Goal: Task Accomplishment & Management: Use online tool/utility

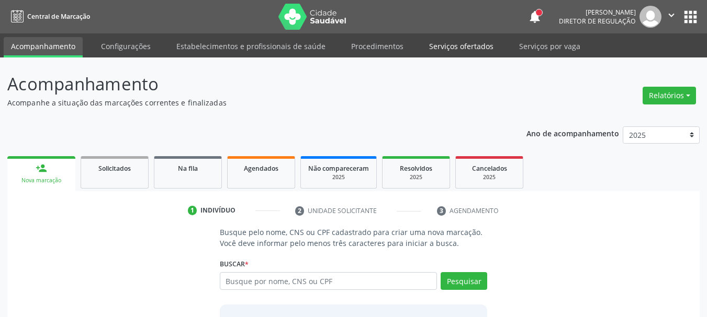
click at [464, 45] on link "Serviços ofertados" at bounding box center [461, 46] width 79 height 18
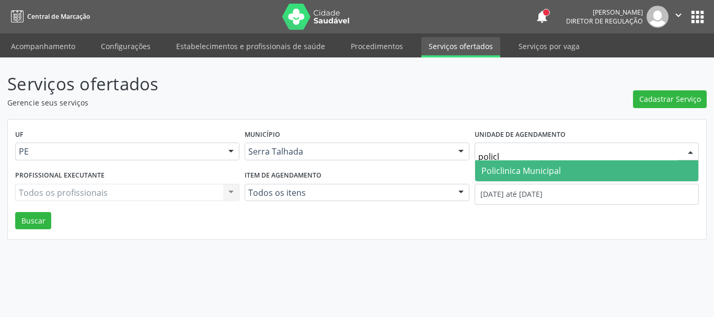
type input "policli"
drag, startPoint x: 516, startPoint y: 164, endPoint x: 516, endPoint y: 180, distance: 15.7
click at [515, 165] on span "Policlinica Municipal" at bounding box center [586, 171] width 223 height 21
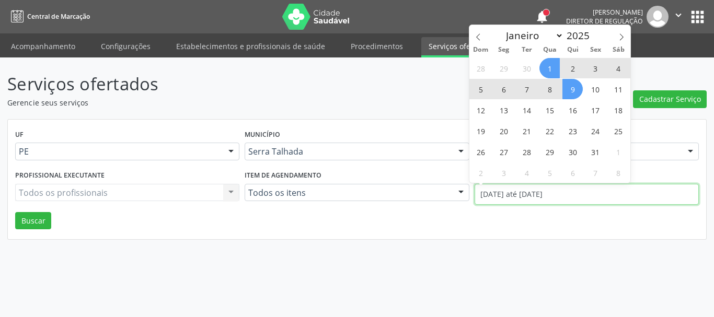
click at [516, 191] on input "01/10/2025 até 09/10/2025" at bounding box center [587, 194] width 224 height 21
click at [475, 32] on span at bounding box center [479, 34] width 18 height 18
select select "8"
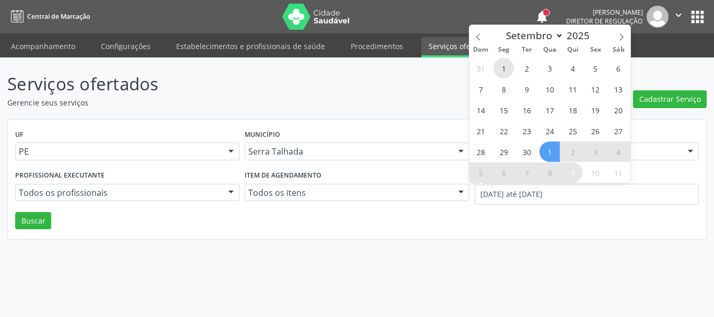
click at [506, 67] on span "1" at bounding box center [504, 68] width 20 height 20
type input "01/09/2025"
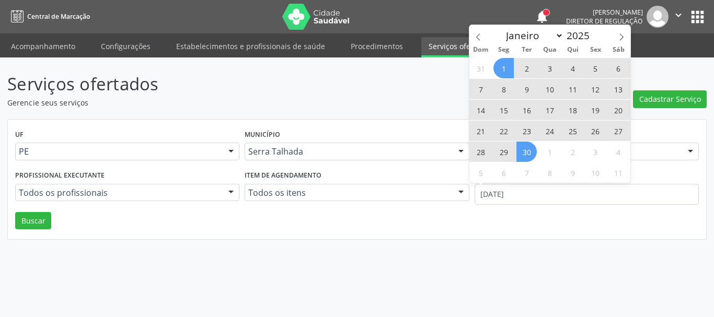
click at [531, 158] on span "30" at bounding box center [527, 152] width 20 height 20
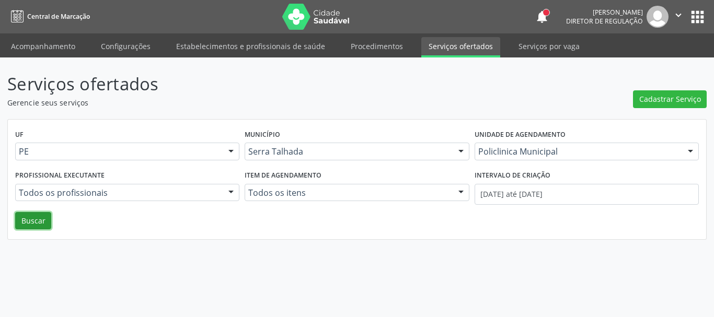
click at [32, 224] on button "Buscar" at bounding box center [33, 221] width 36 height 18
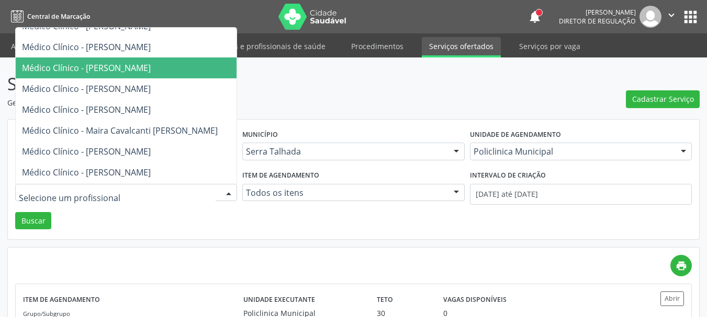
scroll to position [105, 0]
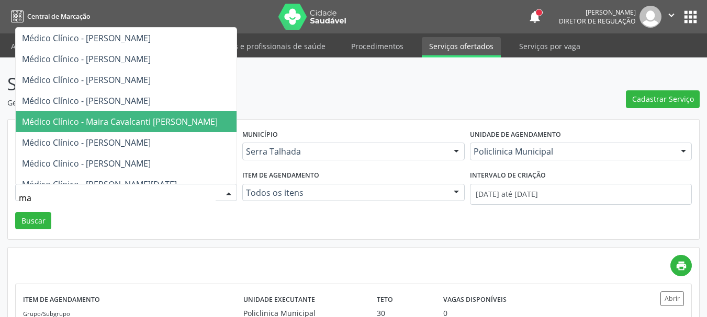
type input "mai"
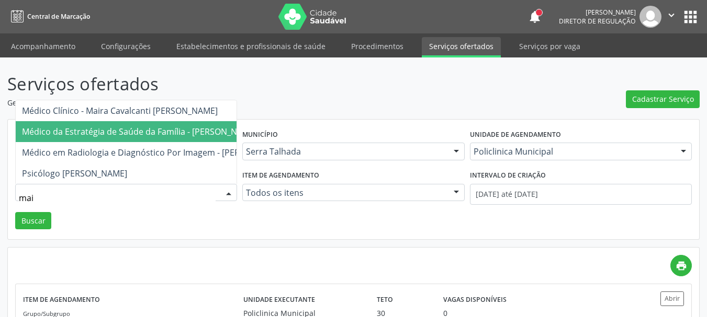
scroll to position [0, 0]
click at [185, 126] on span "Médico da Estratégia de Saúde da Família - [PERSON_NAME]" at bounding box center [139, 132] width 235 height 12
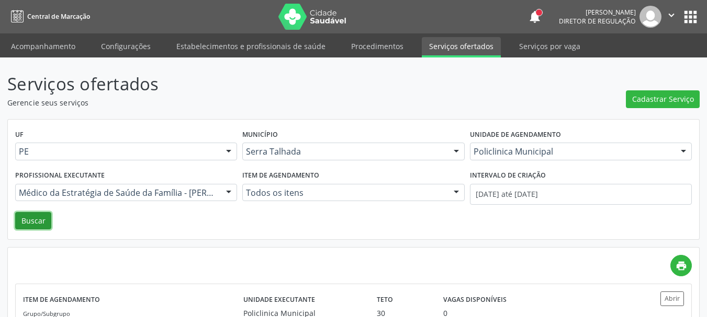
click at [24, 221] on button "Buscar" at bounding box center [33, 221] width 36 height 18
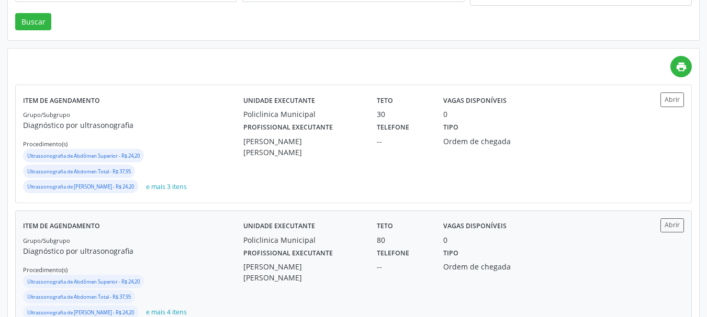
scroll to position [181, 0]
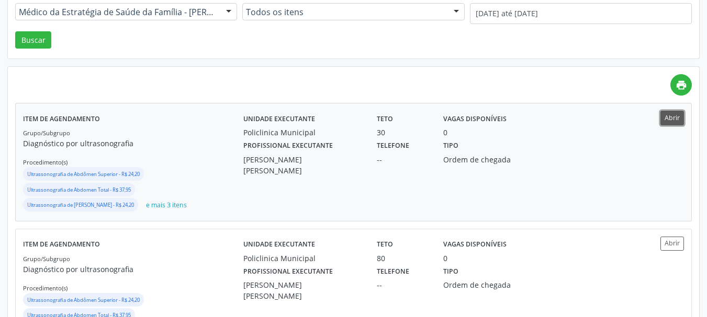
click at [677, 115] on button "Abrir" at bounding box center [672, 118] width 24 height 14
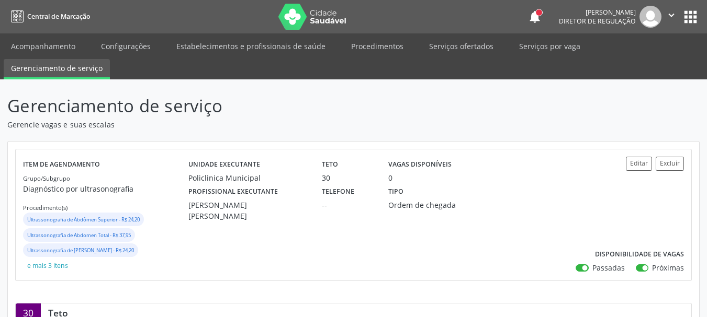
click at [692, 20] on button "apps" at bounding box center [690, 17] width 18 height 18
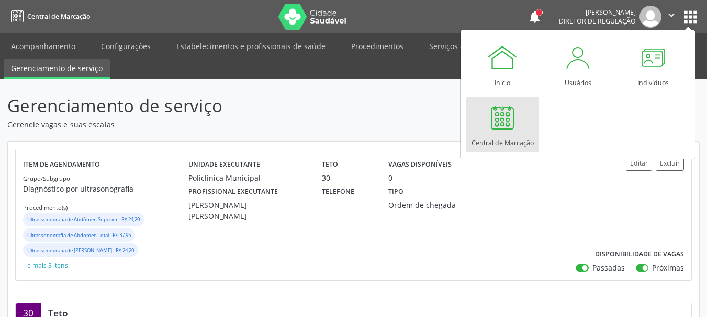
click at [515, 130] on div at bounding box center [501, 117] width 31 height 31
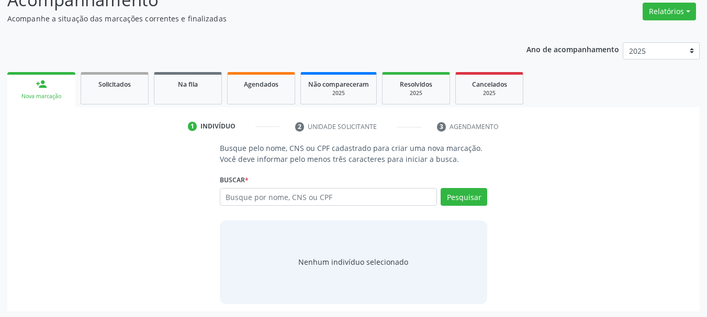
scroll to position [86, 0]
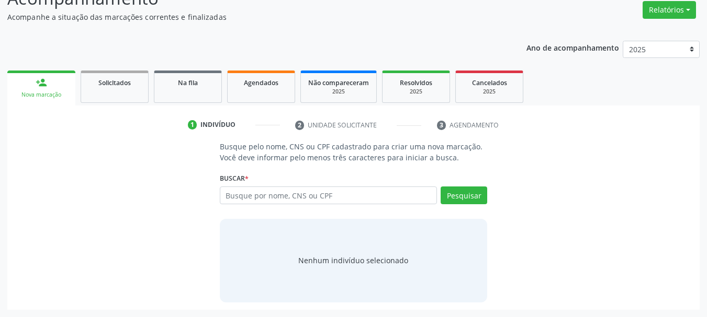
click at [312, 194] on input "text" at bounding box center [329, 196] width 218 height 18
type input "898004058001064"
click at [479, 194] on button "Pesquisar" at bounding box center [463, 196] width 47 height 18
type input "898004058001064"
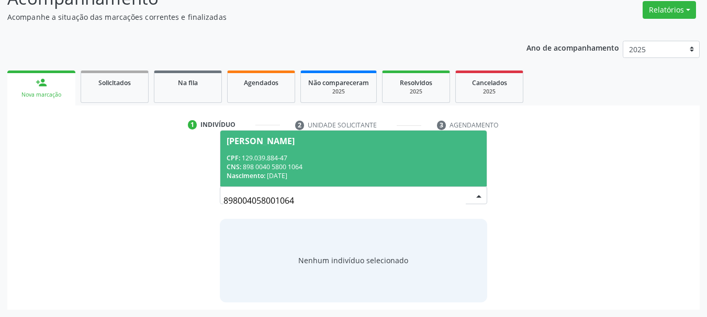
click at [385, 163] on div "CNS: 898 0040 5800 1064" at bounding box center [353, 167] width 254 height 9
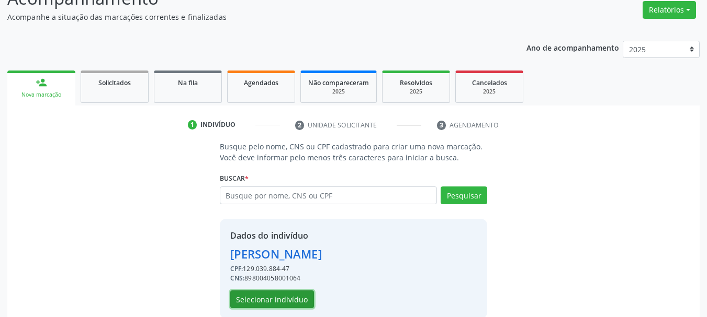
click at [289, 302] on button "Selecionar indivíduo" at bounding box center [272, 300] width 84 height 18
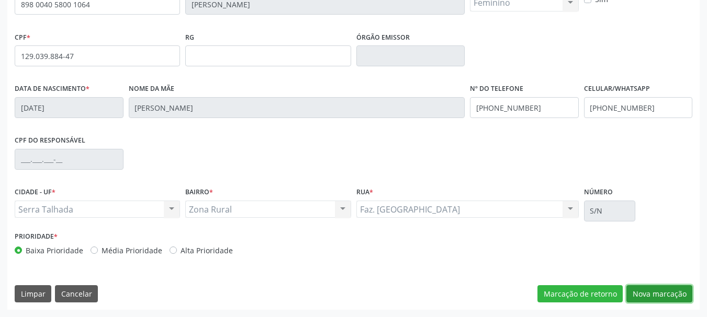
drag, startPoint x: 641, startPoint y: 296, endPoint x: 486, endPoint y: 235, distance: 166.0
click at [641, 297] on button "Nova marcação" at bounding box center [659, 295] width 66 height 18
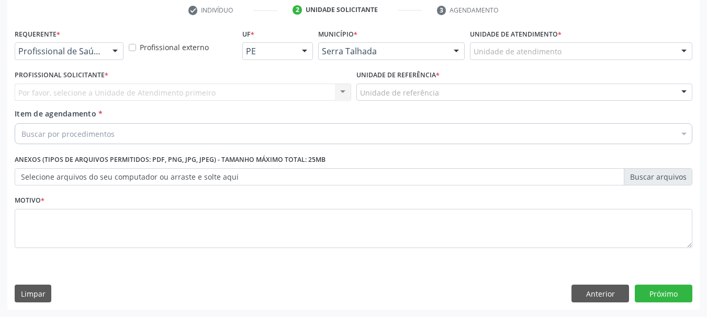
scroll to position [201, 0]
click at [70, 62] on div "Requerente * Profissional de Saúde Profissional de Saúde Paciente Nenhum result…" at bounding box center [69, 46] width 114 height 41
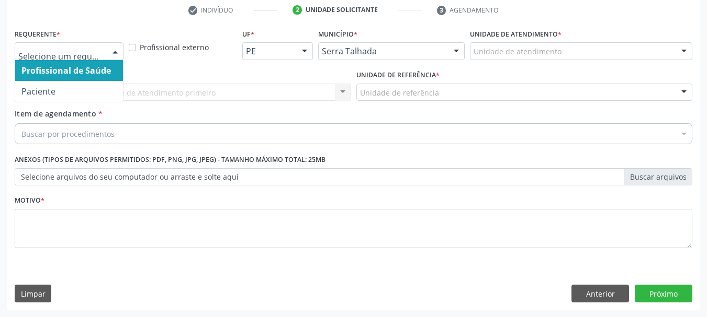
click at [70, 87] on span "Paciente" at bounding box center [69, 91] width 108 height 21
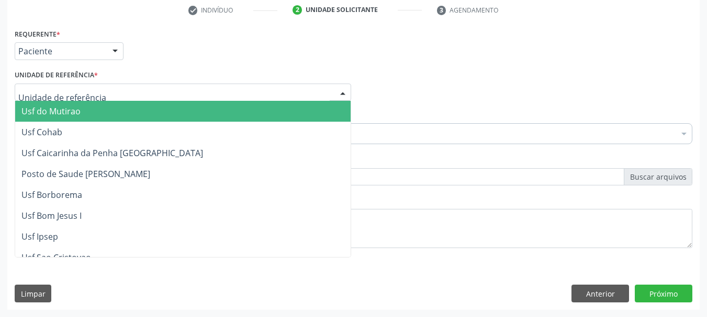
type input "o"
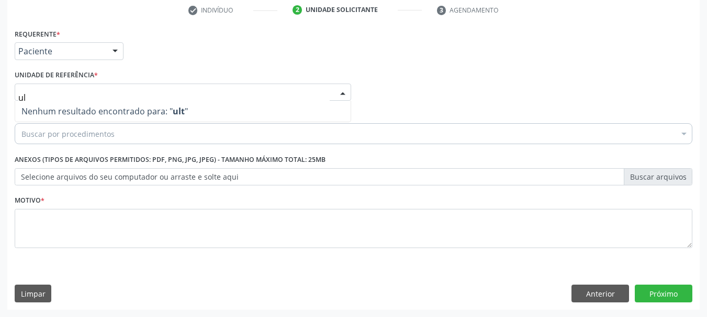
type input "u"
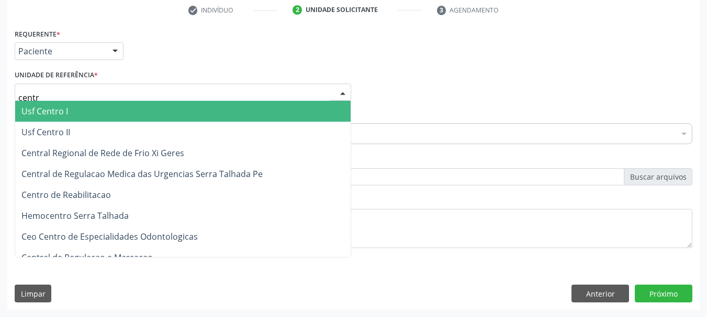
type input "centro"
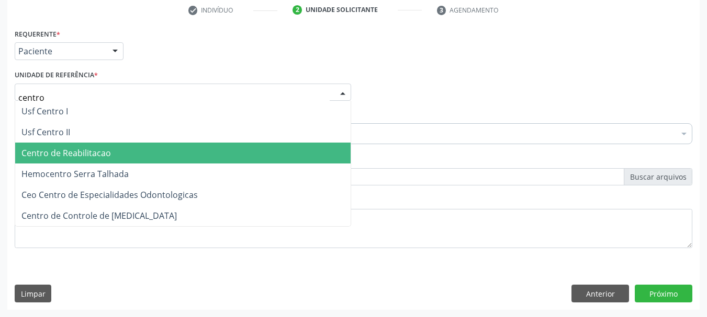
click at [63, 160] on span "Centro de Reabilitacao" at bounding box center [182, 153] width 335 height 21
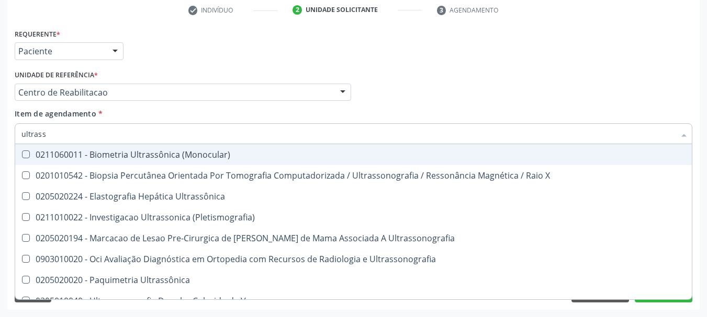
type input "ultrasso"
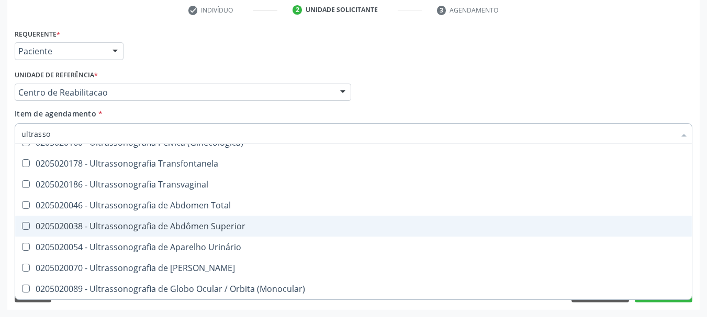
scroll to position [148, 0]
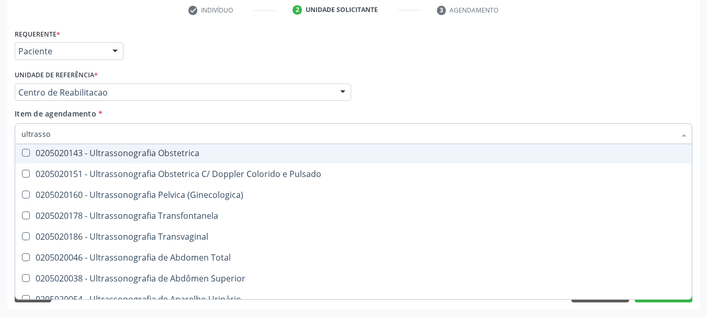
click at [229, 155] on div "0205020143 - Ultrassonografia Obstetrica" at bounding box center [353, 153] width 664 height 8
checkbox Obstetrica "true"
click at [437, 62] on div "Requerente * Paciente Profissional de Saúde Paciente Nenhum resultado encontrad…" at bounding box center [353, 46] width 682 height 41
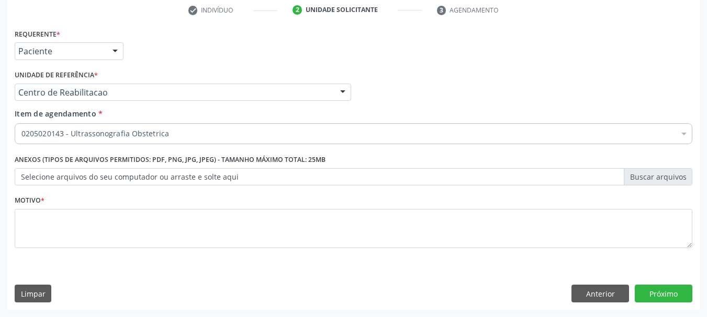
scroll to position [0, 0]
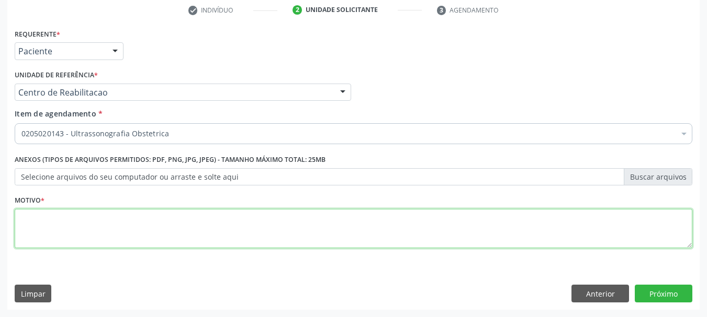
click at [166, 225] on textarea at bounding box center [353, 229] width 677 height 40
type textarea "..."
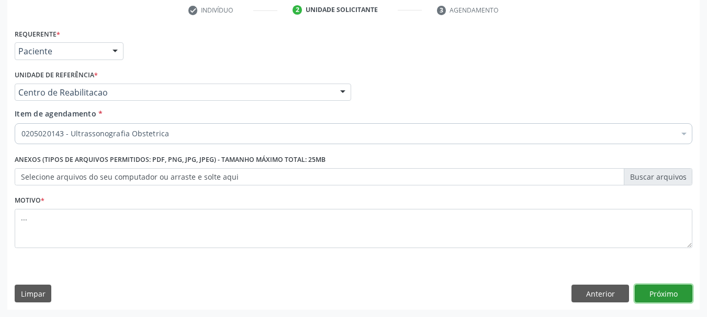
click at [668, 290] on button "Próximo" at bounding box center [663, 294] width 58 height 18
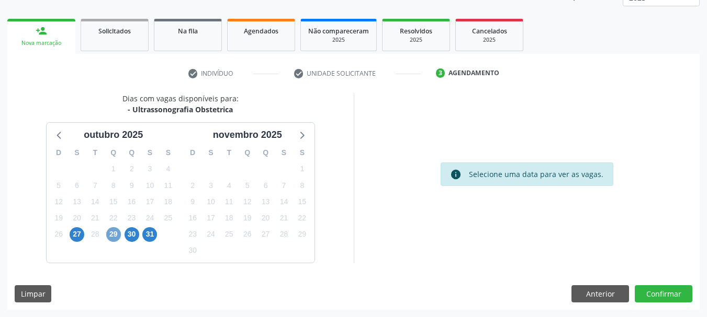
click at [119, 234] on span "29" at bounding box center [113, 234] width 15 height 15
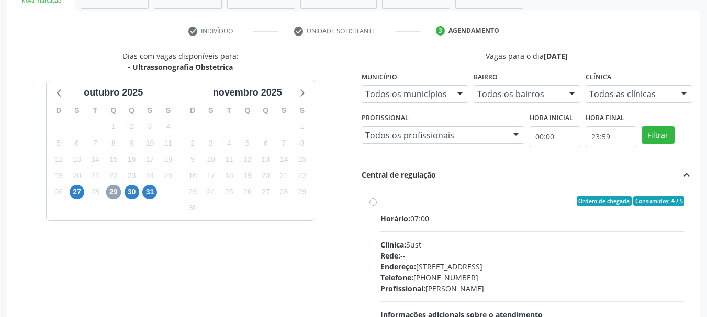
scroll to position [242, 0]
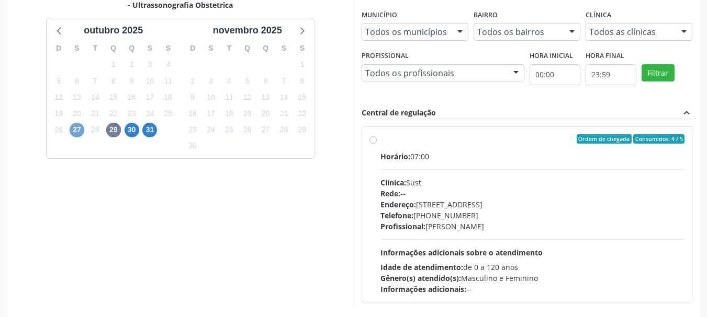
click at [73, 132] on span "27" at bounding box center [77, 130] width 15 height 15
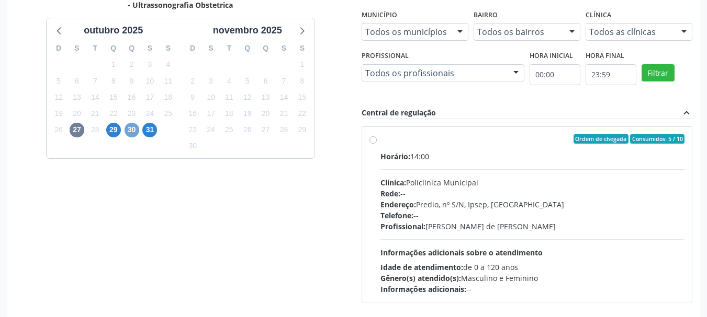
click at [137, 131] on span "30" at bounding box center [131, 130] width 15 height 15
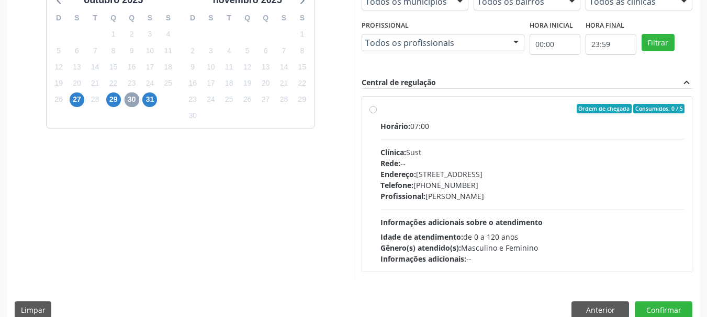
scroll to position [289, 0]
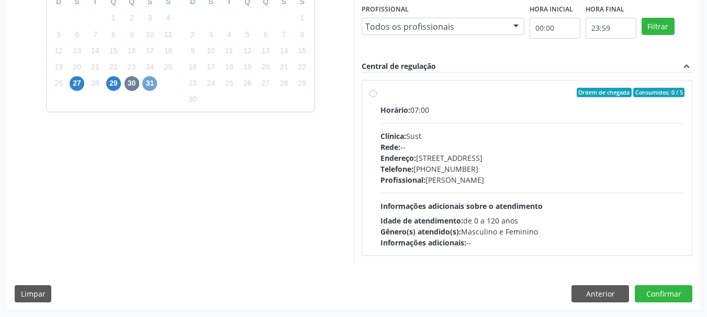
click at [146, 85] on span "31" at bounding box center [149, 83] width 15 height 15
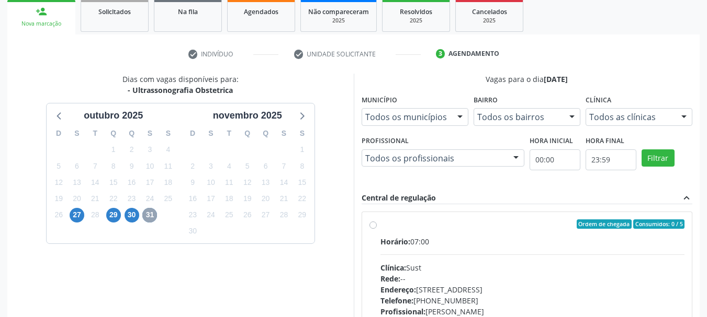
scroll to position [52, 0]
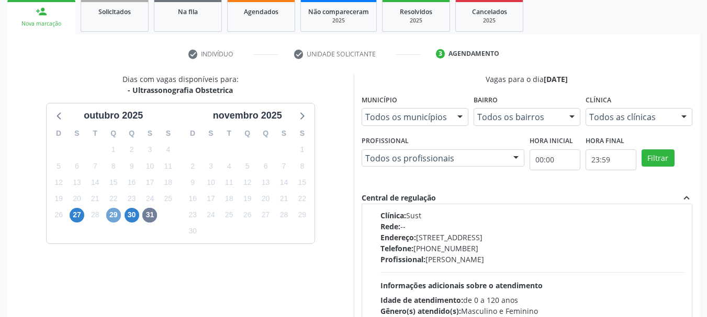
click at [109, 218] on span "29" at bounding box center [113, 215] width 15 height 15
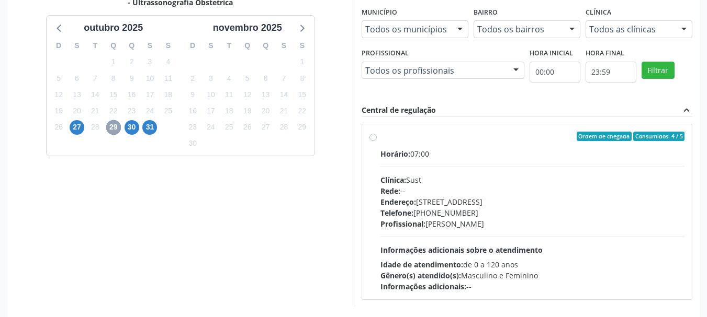
scroll to position [261, 0]
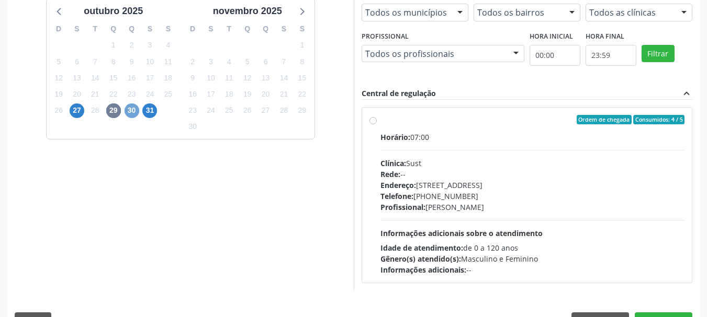
click at [136, 115] on span "30" at bounding box center [131, 111] width 15 height 15
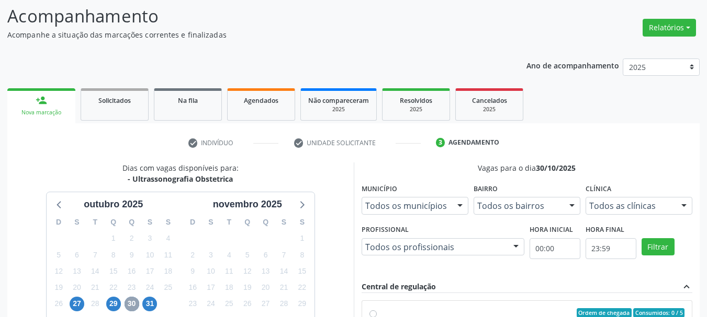
scroll to position [52, 0]
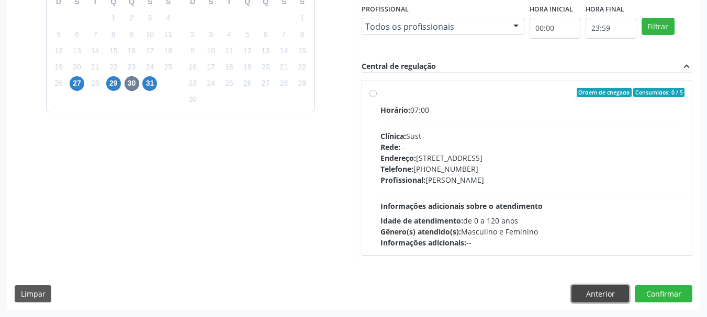
click at [599, 294] on button "Anterior" at bounding box center [600, 295] width 58 height 18
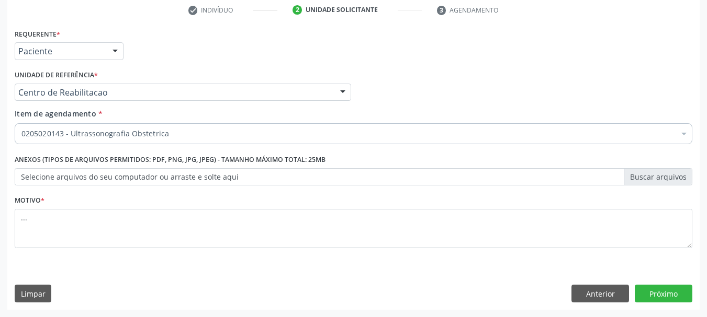
scroll to position [201, 0]
click at [665, 295] on button "Próximo" at bounding box center [663, 294] width 58 height 18
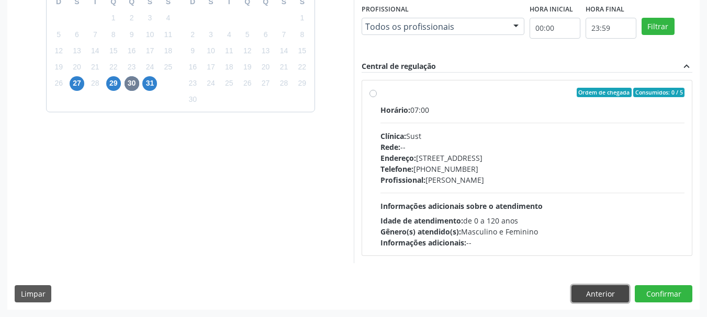
click at [582, 287] on button "Anterior" at bounding box center [600, 295] width 58 height 18
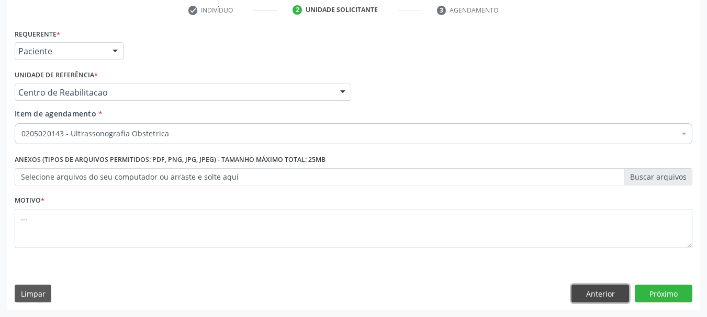
click at [599, 290] on button "Anterior" at bounding box center [600, 294] width 58 height 18
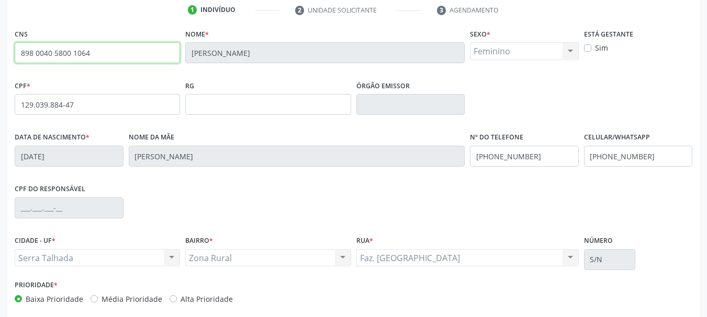
drag, startPoint x: 110, startPoint y: 59, endPoint x: 0, endPoint y: 64, distance: 110.5
click at [0, 64] on div "Acompanhamento Acompanhe a situação das marcações correntes e finalizadas Relat…" at bounding box center [353, 111] width 707 height 509
drag, startPoint x: 83, startPoint y: 54, endPoint x: 77, endPoint y: 58, distance: 7.1
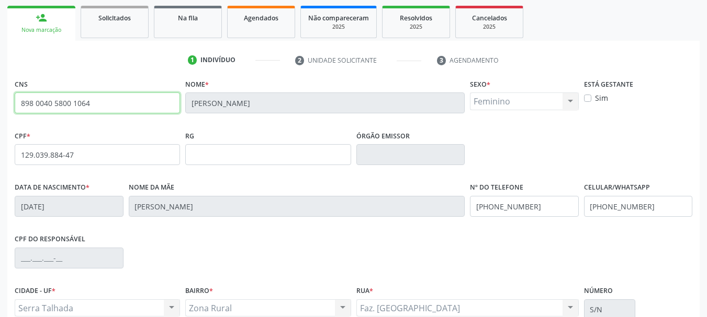
scroll to position [40, 0]
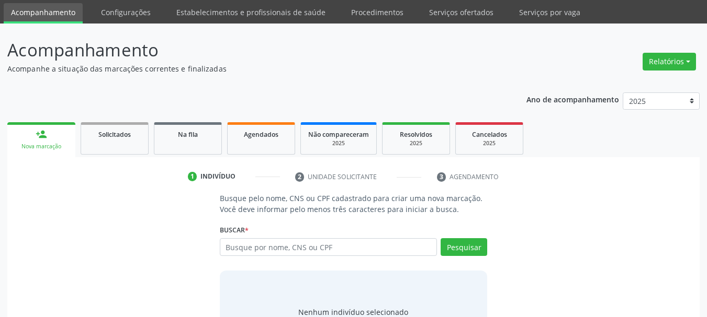
scroll to position [52, 0]
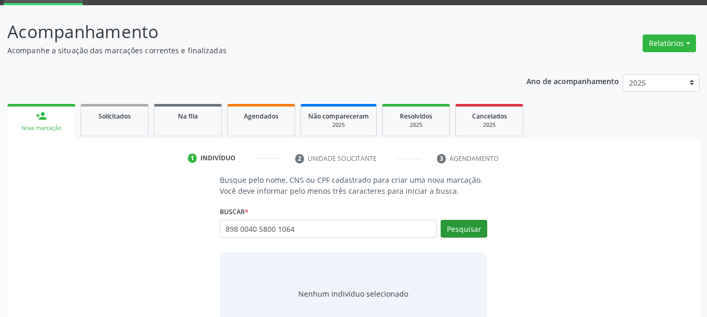
type input "898 0040 5800 1064"
click at [470, 237] on button "Pesquisar" at bounding box center [463, 229] width 47 height 18
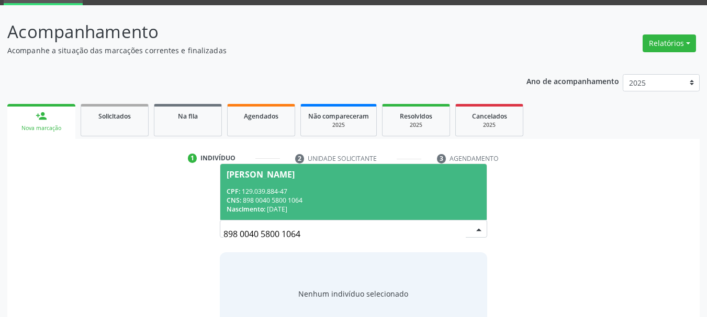
scroll to position [86, 0]
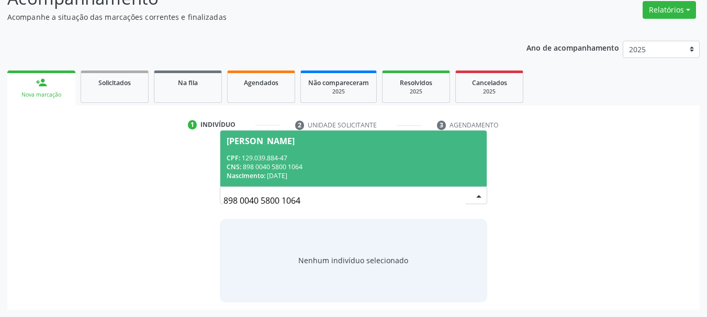
drag, startPoint x: 277, startPoint y: 165, endPoint x: 275, endPoint y: 173, distance: 7.8
click at [277, 165] on div "CNS: 898 0040 5800 1064" at bounding box center [353, 167] width 254 height 9
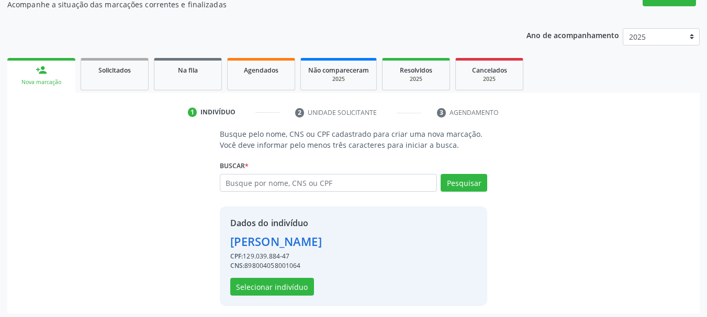
scroll to position [102, 0]
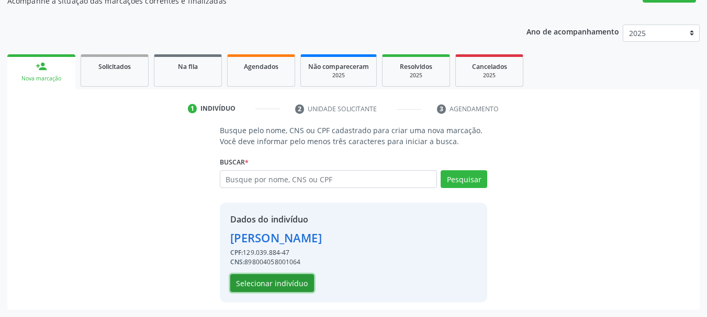
drag, startPoint x: 299, startPoint y: 279, endPoint x: 0, endPoint y: 215, distance: 305.4
click at [299, 280] on button "Selecionar indivíduo" at bounding box center [272, 284] width 84 height 18
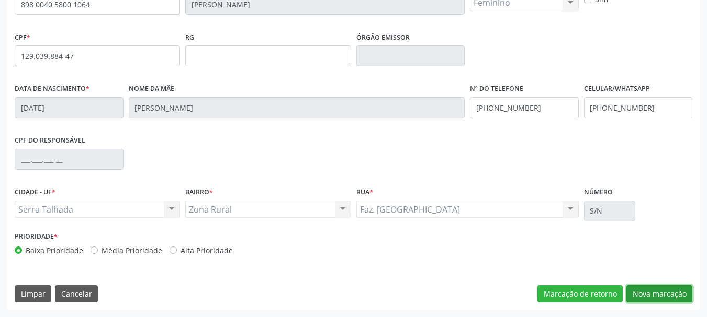
click at [655, 297] on button "Nova marcação" at bounding box center [659, 295] width 66 height 18
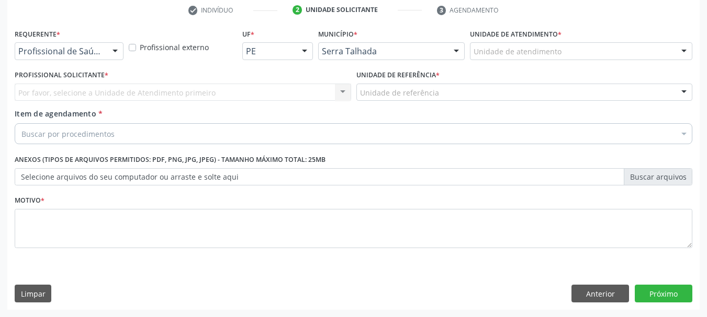
scroll to position [201, 0]
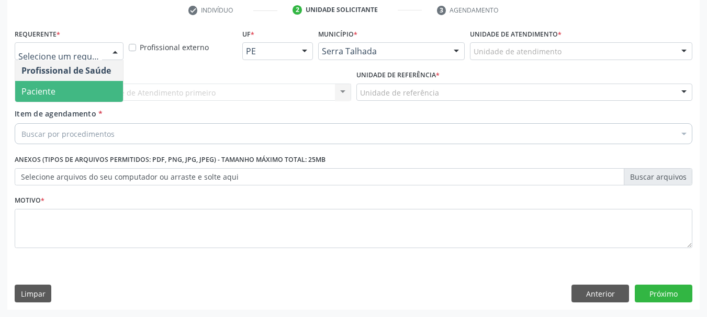
click at [70, 90] on span "Paciente" at bounding box center [69, 91] width 108 height 21
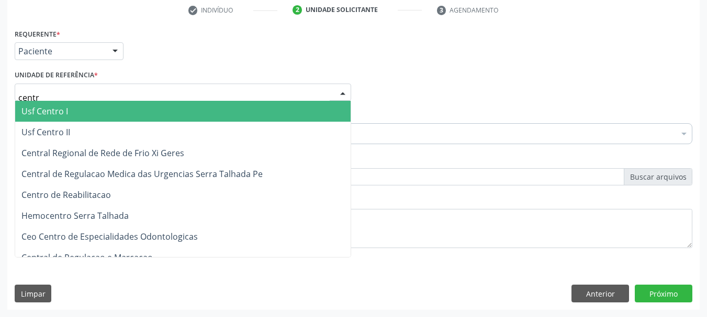
type input "centro"
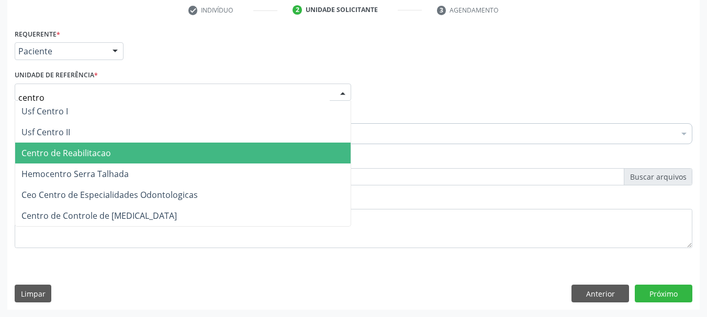
click at [83, 155] on span "Centro de Reabilitacao" at bounding box center [65, 153] width 89 height 12
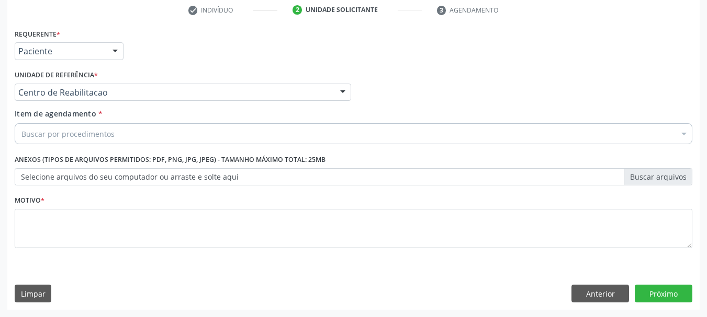
drag, startPoint x: 71, startPoint y: 144, endPoint x: 71, endPoint y: 139, distance: 5.8
click at [71, 141] on div "Buscar por procedimentos" at bounding box center [353, 133] width 677 height 21
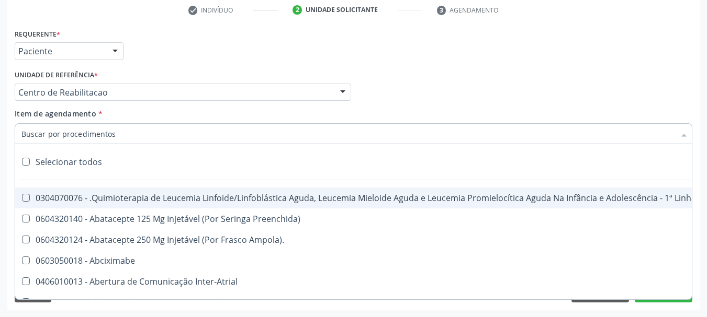
click at [71, 135] on input "Item de agendamento *" at bounding box center [347, 133] width 653 height 21
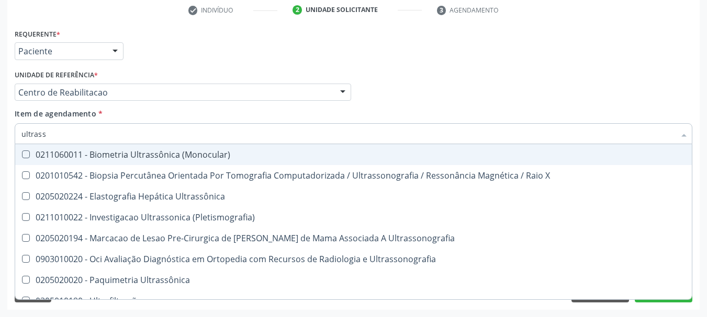
type input "ultrasso"
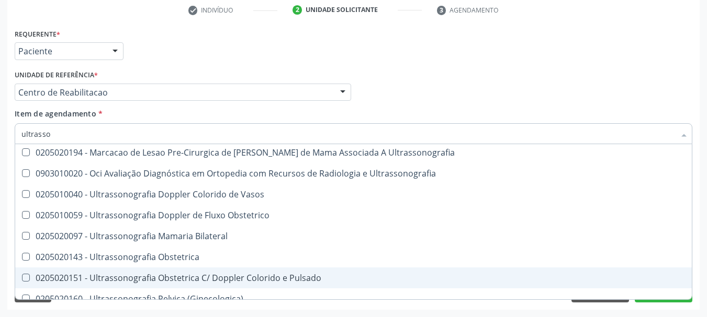
scroll to position [105, 0]
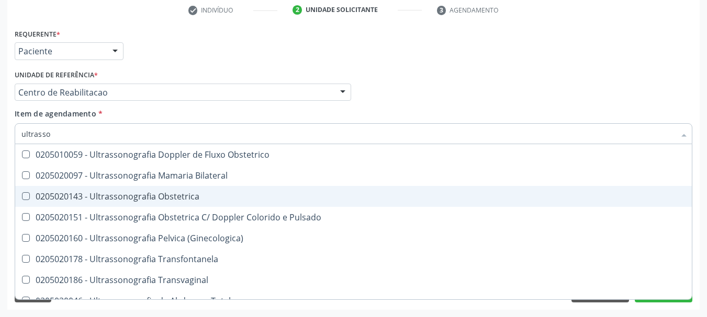
click at [177, 200] on div "0205020143 - Ultrassonografia Obstetrica" at bounding box center [353, 196] width 664 height 8
checkbox Obstetrica "true"
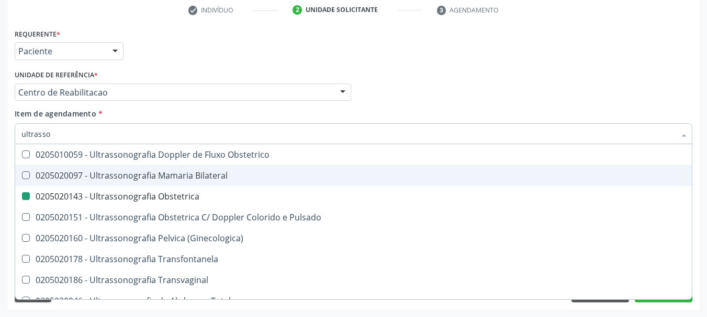
click at [405, 97] on div "Profissional Solicitante Por favor, selecione a Unidade de Atendimento primeiro…" at bounding box center [353, 87] width 682 height 41
checkbox \(Pletismografia\) "true"
checkbox Obstetrica "false"
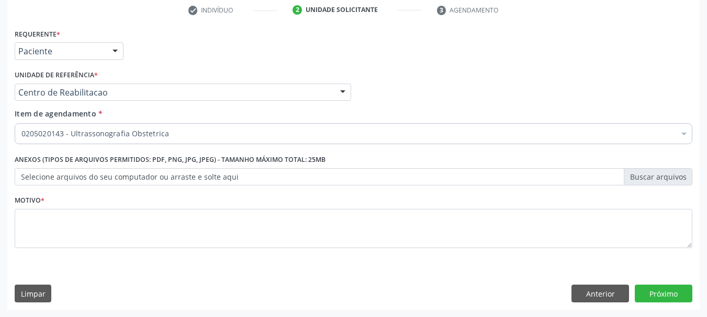
scroll to position [0, 0]
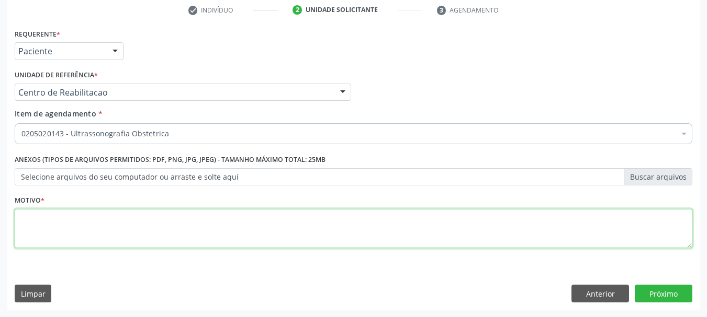
click at [114, 240] on textarea at bounding box center [353, 229] width 677 height 40
type textarea ".."
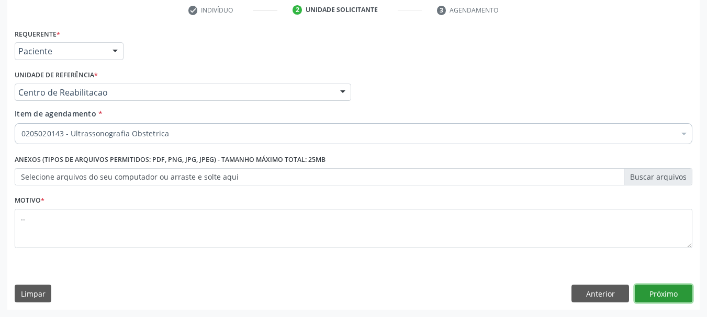
click at [643, 291] on button "Próximo" at bounding box center [663, 294] width 58 height 18
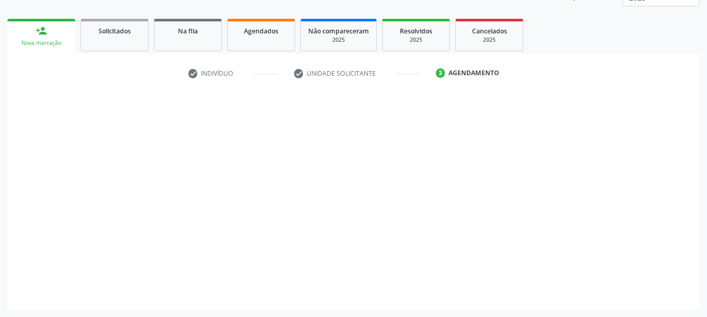
scroll to position [138, 0]
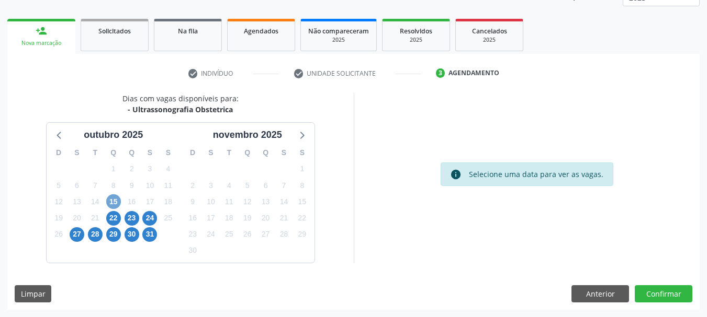
click at [110, 195] on div "15" at bounding box center [113, 202] width 15 height 16
click at [119, 201] on span "15" at bounding box center [113, 202] width 15 height 15
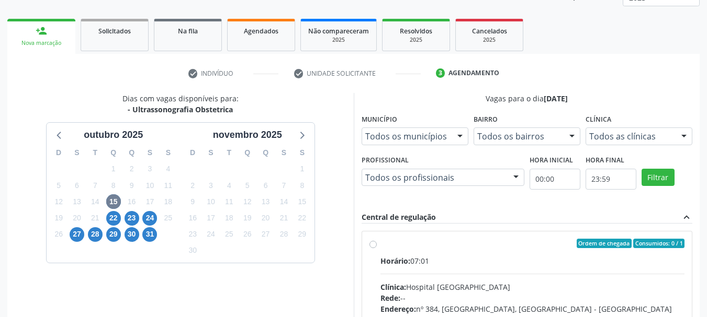
click at [380, 248] on label "Ordem de chegada Consumidos: 0 / 1 Horário: 07:01 Clínica: Hospital Sao Francis…" at bounding box center [532, 319] width 304 height 161
click at [372, 248] on input "Ordem de chegada Consumidos: 0 / 1 Horário: 07:01 Clínica: Hospital Sao Francis…" at bounding box center [372, 243] width 7 height 9
radio input "true"
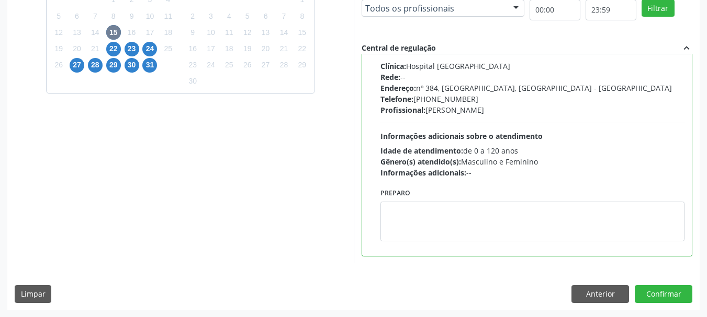
scroll to position [308, 0]
click at [655, 295] on button "Confirmar" at bounding box center [663, 294] width 58 height 18
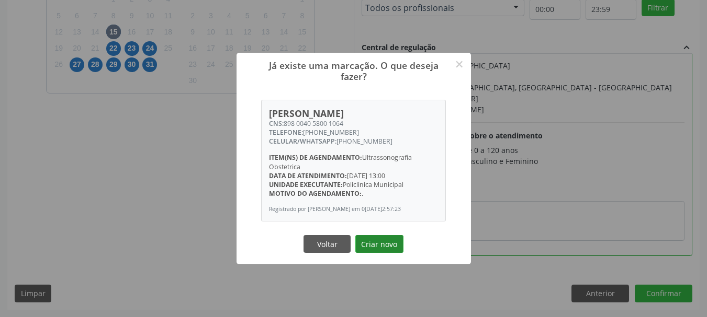
click at [379, 245] on button "Criar novo" at bounding box center [379, 244] width 48 height 18
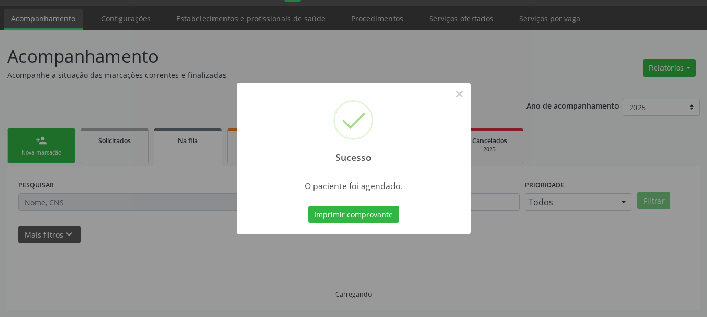
scroll to position [28, 0]
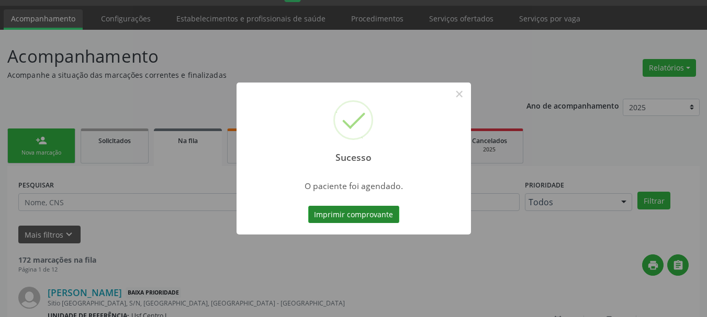
click at [335, 210] on button "Imprimir comprovante" at bounding box center [353, 215] width 91 height 18
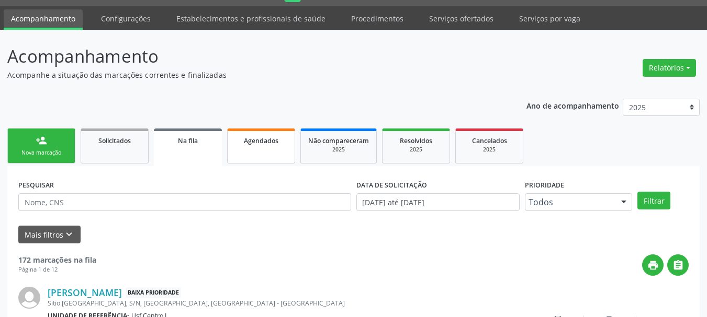
click at [289, 152] on link "Agendados" at bounding box center [261, 146] width 68 height 35
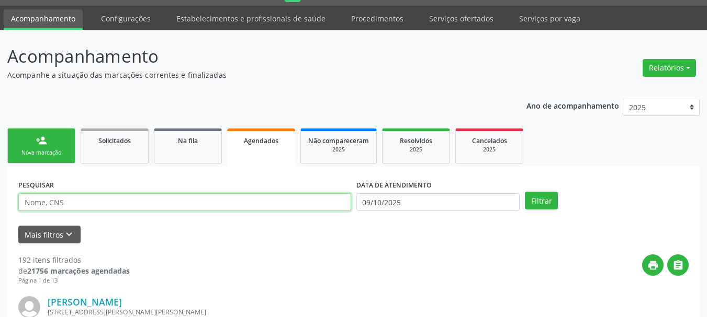
click at [59, 202] on input "text" at bounding box center [184, 203] width 333 height 18
type input "898004058001064"
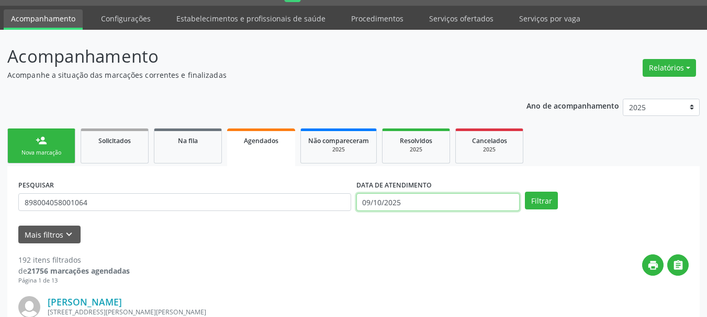
click at [445, 200] on input "09/10/2025" at bounding box center [438, 203] width 164 height 18
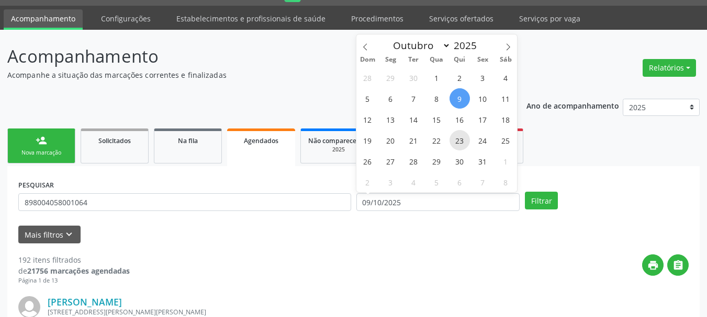
click at [459, 140] on span "23" at bounding box center [459, 140] width 20 height 20
type input "23/10/2025"
click at [459, 139] on span "23" at bounding box center [459, 140] width 20 height 20
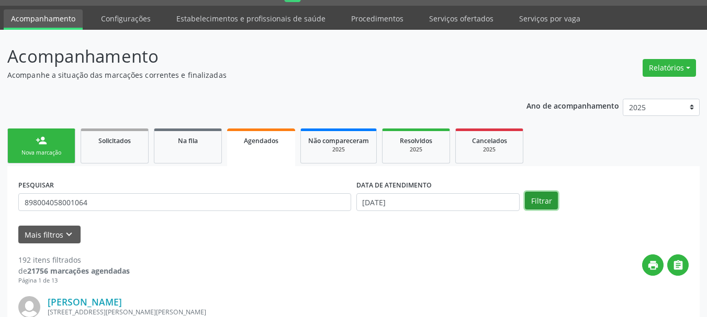
click at [551, 202] on button "Filtrar" at bounding box center [541, 201] width 33 height 18
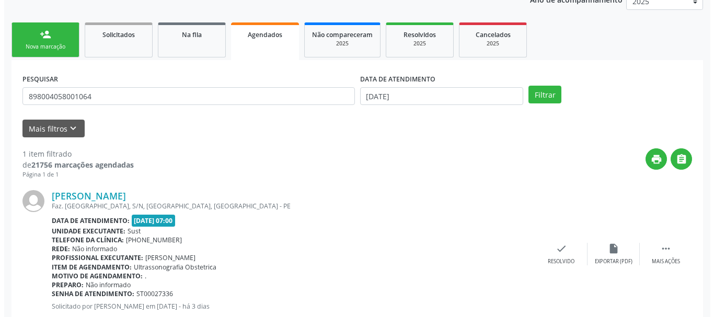
scroll to position [164, 0]
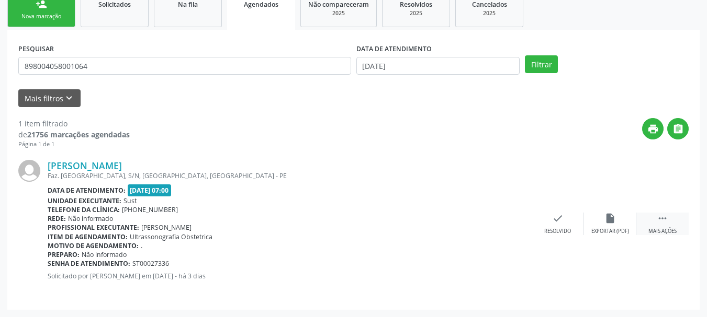
click at [658, 217] on icon "" at bounding box center [662, 219] width 12 height 12
click at [501, 227] on div "cancel Cancelar" at bounding box center [505, 224] width 52 height 22
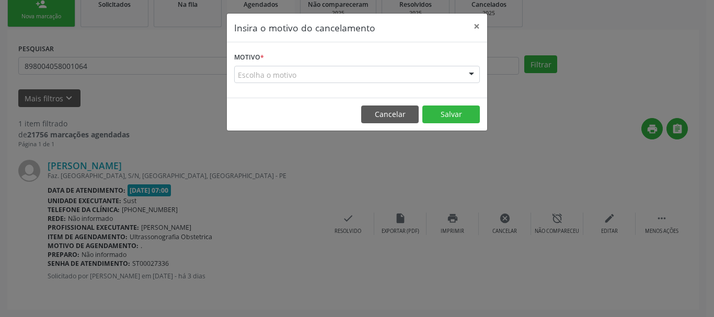
drag, startPoint x: 301, startPoint y: 69, endPoint x: 298, endPoint y: 74, distance: 5.4
click at [300, 69] on div "Escolha o motivo" at bounding box center [357, 75] width 246 height 18
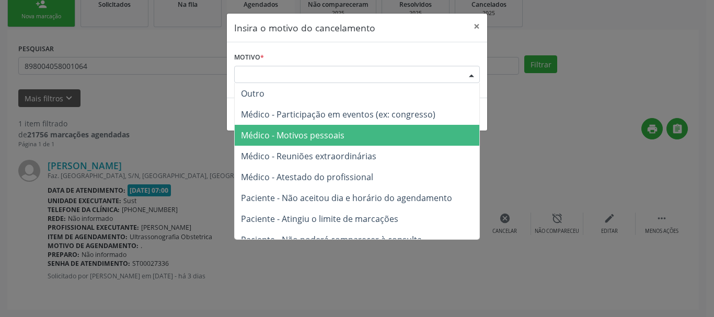
click at [294, 140] on span "Médico - Motivos pessoais" at bounding box center [293, 136] width 104 height 12
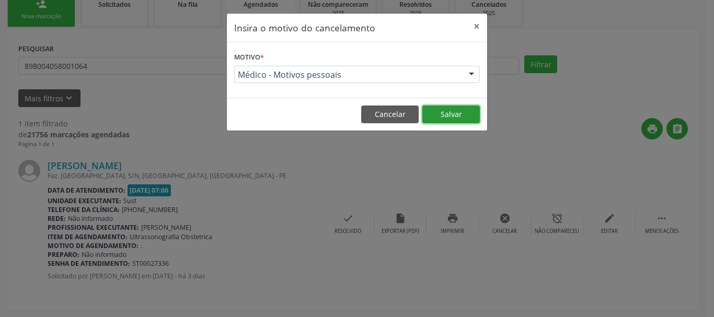
click at [463, 107] on button "Salvar" at bounding box center [452, 115] width 58 height 18
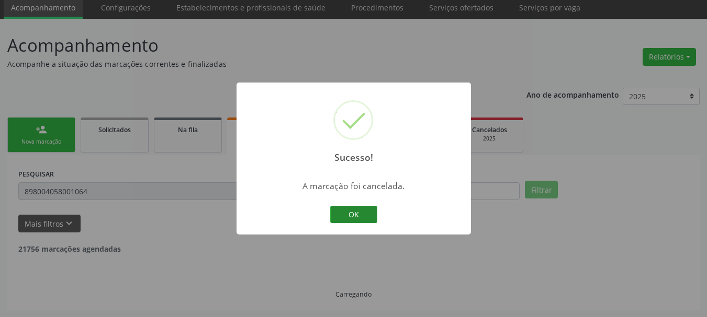
scroll to position [5, 0]
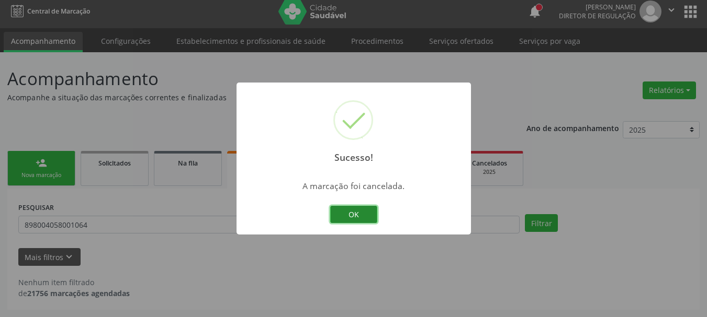
click at [357, 223] on button "OK" at bounding box center [353, 215] width 47 height 18
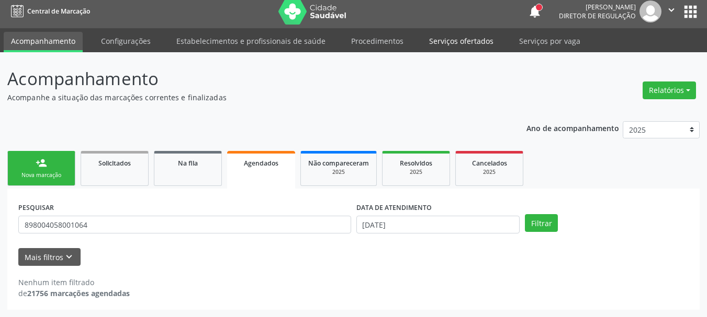
click at [439, 42] on link "Serviços ofertados" at bounding box center [461, 41] width 79 height 18
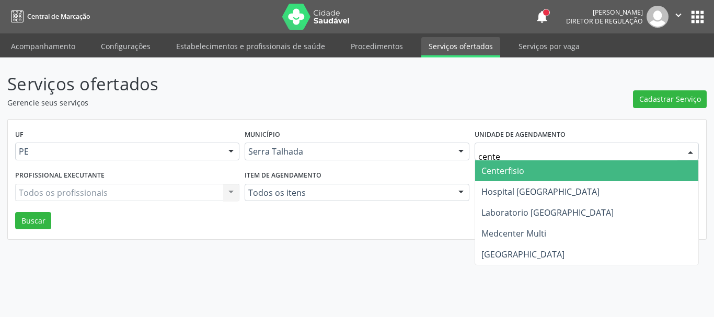
type input "center"
click at [509, 166] on span "Centerfisio" at bounding box center [503, 171] width 43 height 12
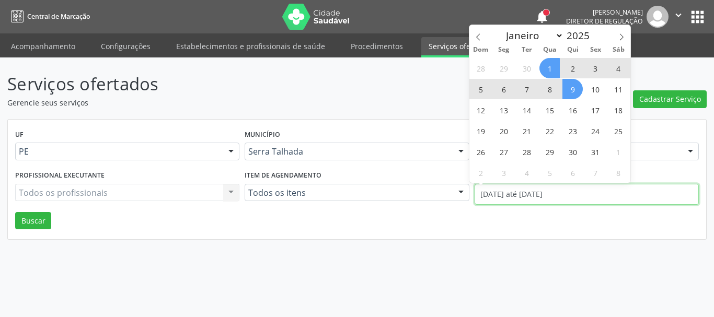
click at [514, 196] on input "01/10/2025 até 09/10/2025" at bounding box center [587, 194] width 224 height 21
click at [471, 38] on span at bounding box center [479, 34] width 18 height 18
select select "8"
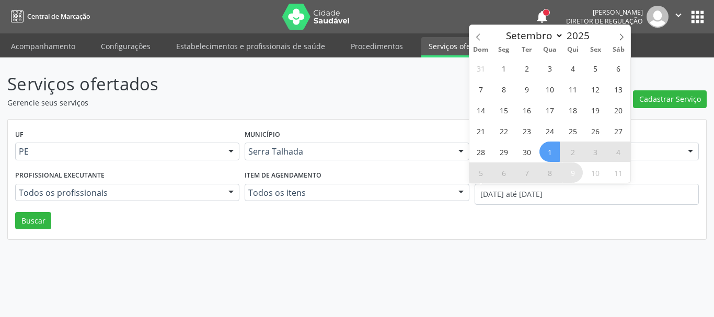
click at [515, 71] on div "31 1 2 3 4 5 6 7 8 9 10 11 12 13 14 15 16 17 18 19 20 21 22 23 24 25 26 27 28 2…" at bounding box center [550, 121] width 161 height 126
click at [505, 67] on span "1" at bounding box center [504, 68] width 20 height 20
type input "01/09/2025"
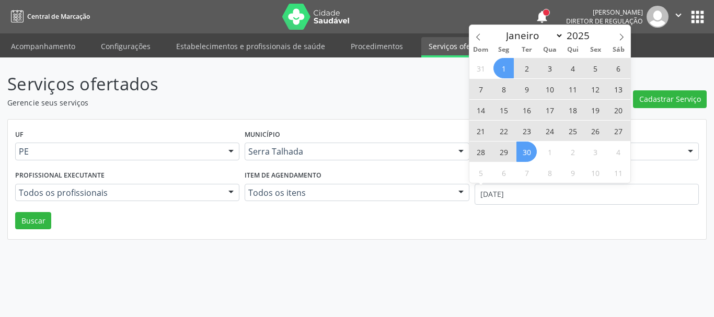
click at [536, 151] on span "30" at bounding box center [527, 152] width 20 height 20
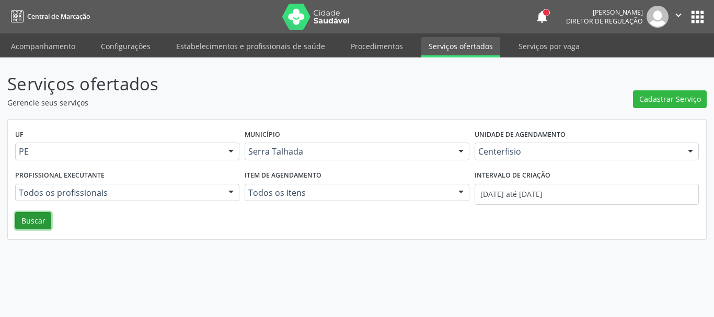
click at [44, 222] on button "Buscar" at bounding box center [33, 221] width 36 height 18
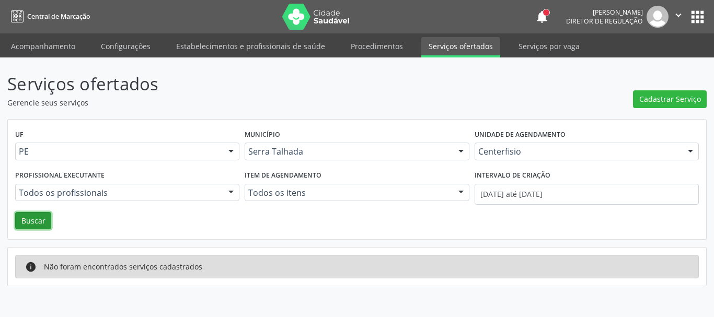
click at [43, 219] on button "Buscar" at bounding box center [33, 221] width 36 height 18
click at [36, 226] on button "Buscar" at bounding box center [33, 221] width 36 height 18
click at [440, 48] on link "Serviços ofertados" at bounding box center [461, 47] width 79 height 20
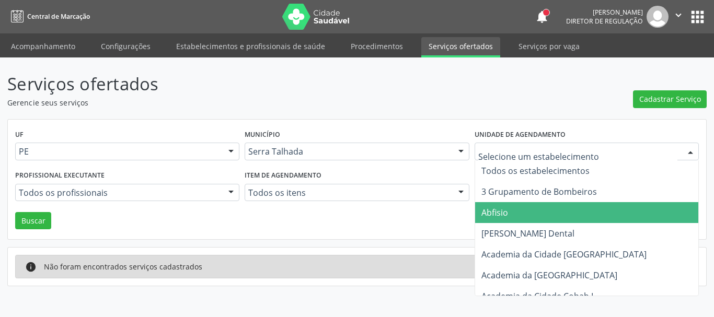
click at [525, 158] on div at bounding box center [587, 152] width 224 height 18
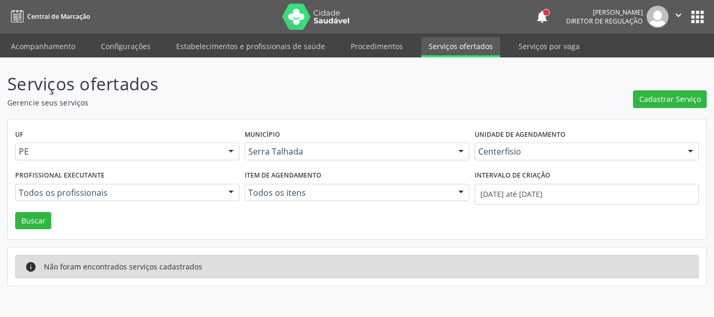
click at [423, 213] on div "UF PE PE Nenhum resultado encontrado para: " " Não há nenhuma opção para ser ex…" at bounding box center [357, 180] width 699 height 120
click at [541, 190] on input "[DATE] até [DATE]" at bounding box center [587, 194] width 224 height 21
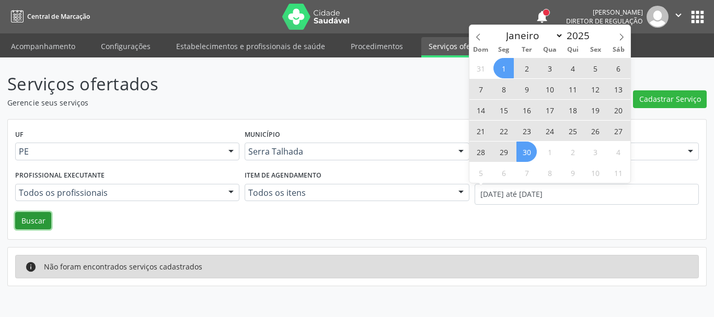
click at [43, 220] on button "Buscar" at bounding box center [33, 221] width 36 height 18
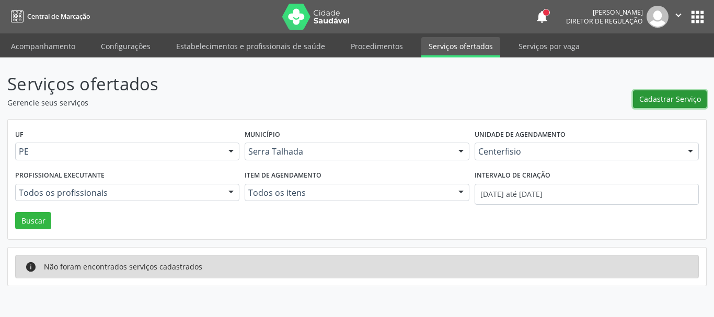
click at [656, 98] on span "Cadastrar Serviço" at bounding box center [671, 99] width 62 height 11
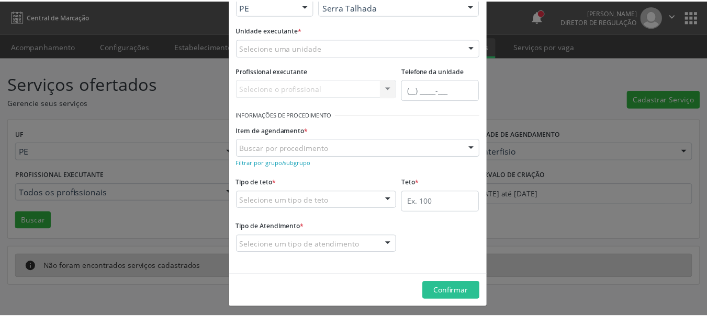
scroll to position [87, 0]
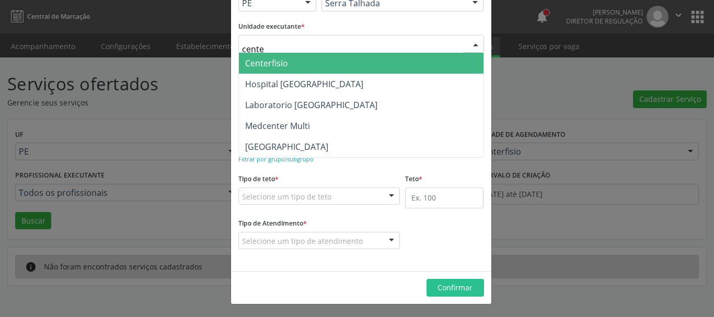
type input "center"
click at [282, 72] on span "Centerfisio" at bounding box center [361, 63] width 245 height 21
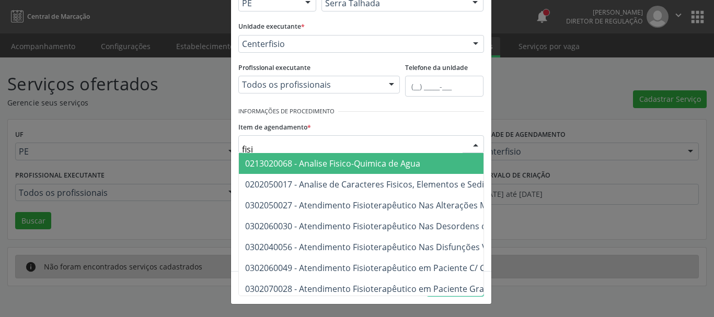
type input "fisio"
click at [297, 156] on span "0302050027 - Atendimento Fisioterapêutico Nas Alterações Motoras" at bounding box center [612, 163] width 747 height 21
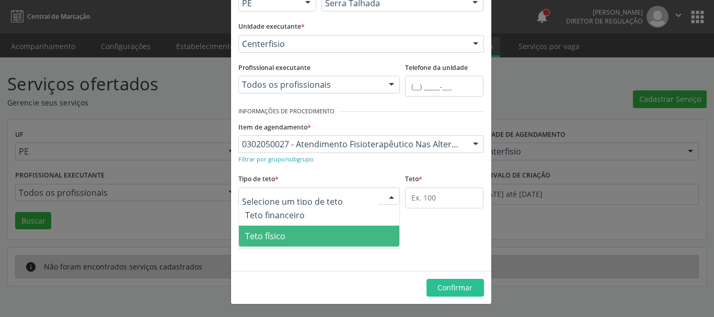
click at [294, 232] on span "Teto físico" at bounding box center [319, 236] width 161 height 21
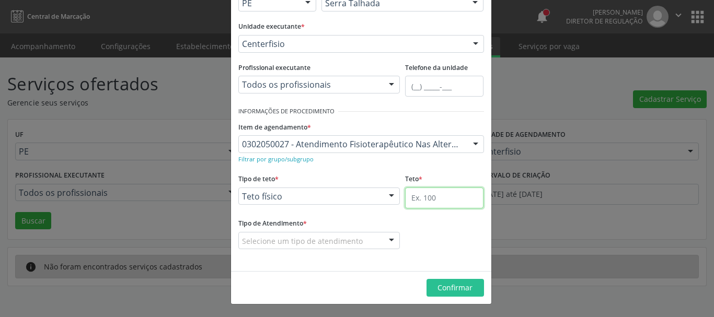
click at [440, 201] on input "text" at bounding box center [444, 198] width 78 height 21
type input "1"
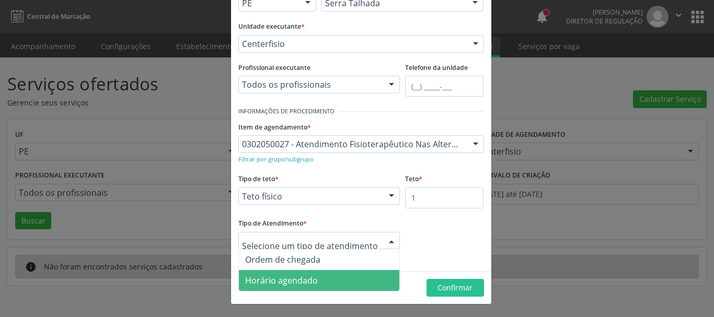
click at [305, 280] on span "Horário agendado" at bounding box center [281, 281] width 73 height 12
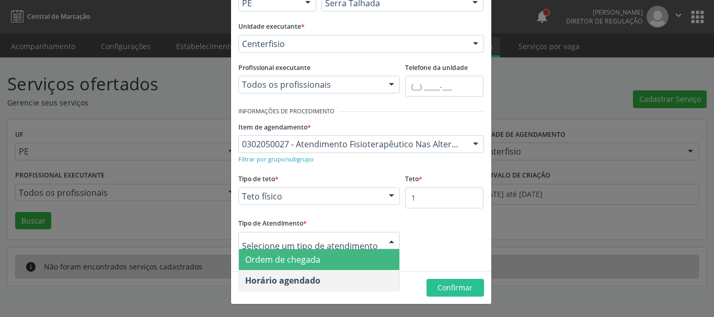
click at [336, 260] on span "Ordem de chegada" at bounding box center [319, 259] width 161 height 21
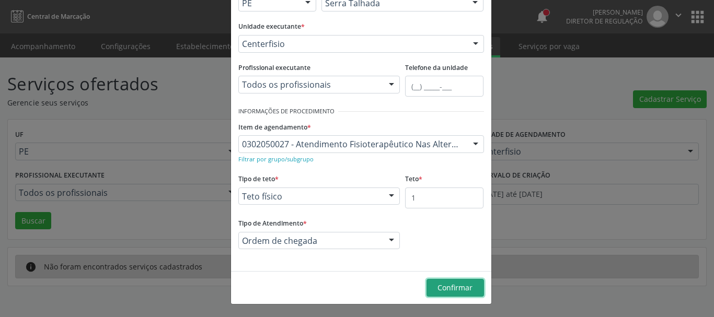
click at [471, 289] on button "Confirmar" at bounding box center [456, 288] width 58 height 18
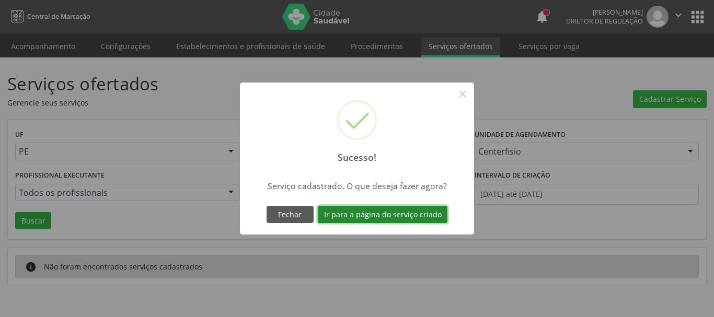
click at [399, 218] on button "Ir para a página do serviço criado" at bounding box center [383, 215] width 130 height 18
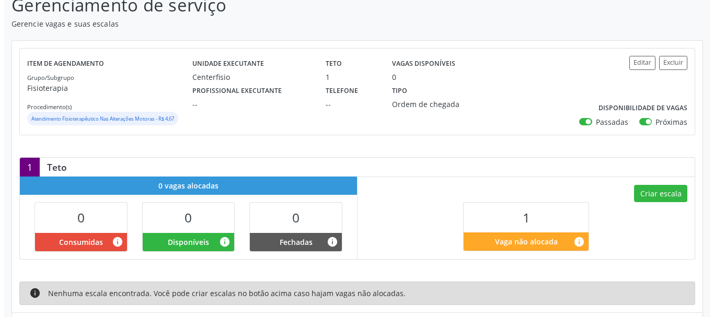
scroll to position [105, 0]
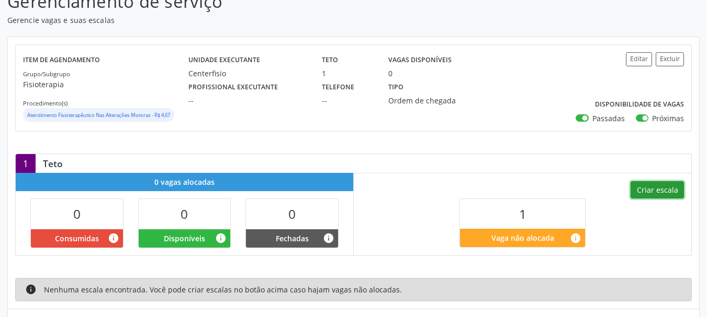
click at [656, 188] on button "Criar escala" at bounding box center [656, 190] width 53 height 18
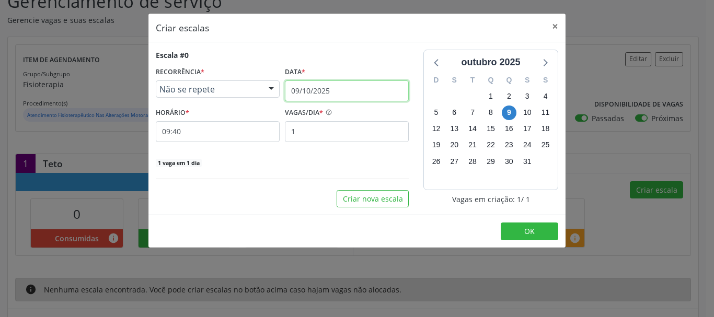
click at [323, 93] on input "09/10/2025" at bounding box center [347, 91] width 124 height 21
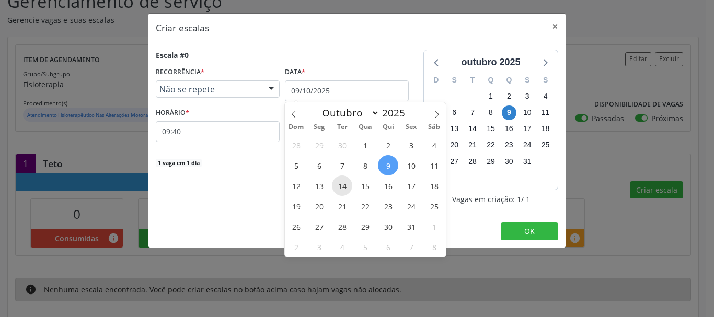
click at [344, 186] on span "14" at bounding box center [342, 186] width 20 height 20
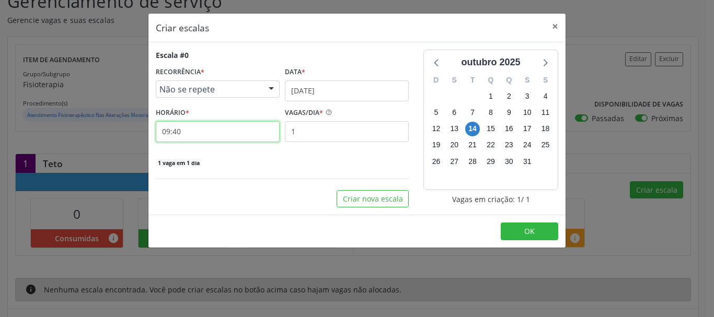
click at [196, 136] on input "09:40" at bounding box center [218, 131] width 124 height 21
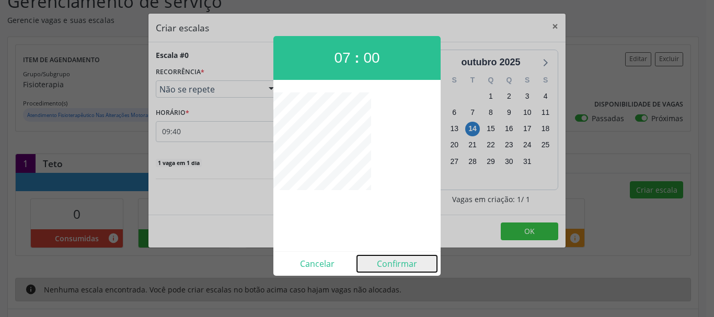
click at [396, 262] on button "Confirmar" at bounding box center [397, 264] width 80 height 17
type input "07:00"
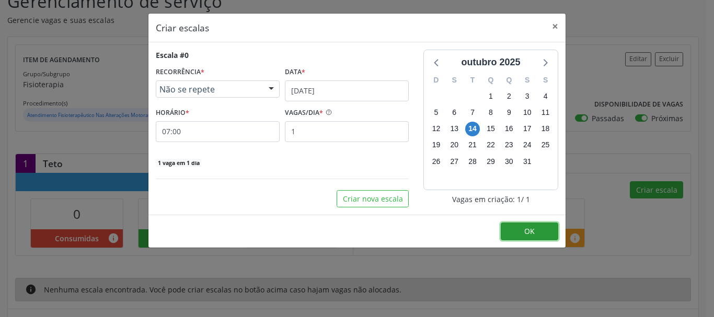
click at [520, 233] on button "OK" at bounding box center [530, 232] width 58 height 18
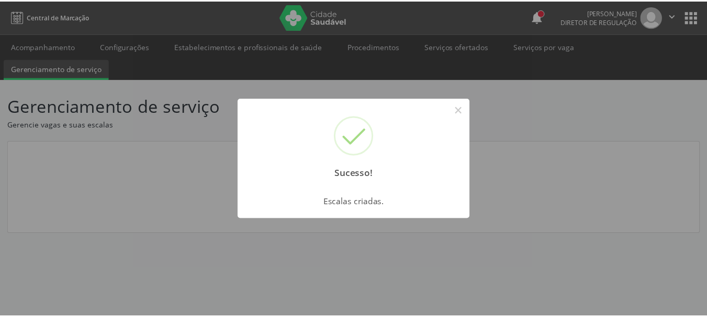
scroll to position [0, 0]
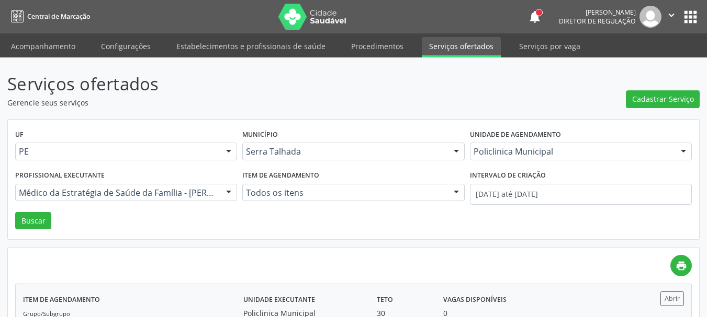
scroll to position [129, 0]
